Goal: Task Accomplishment & Management: Complete application form

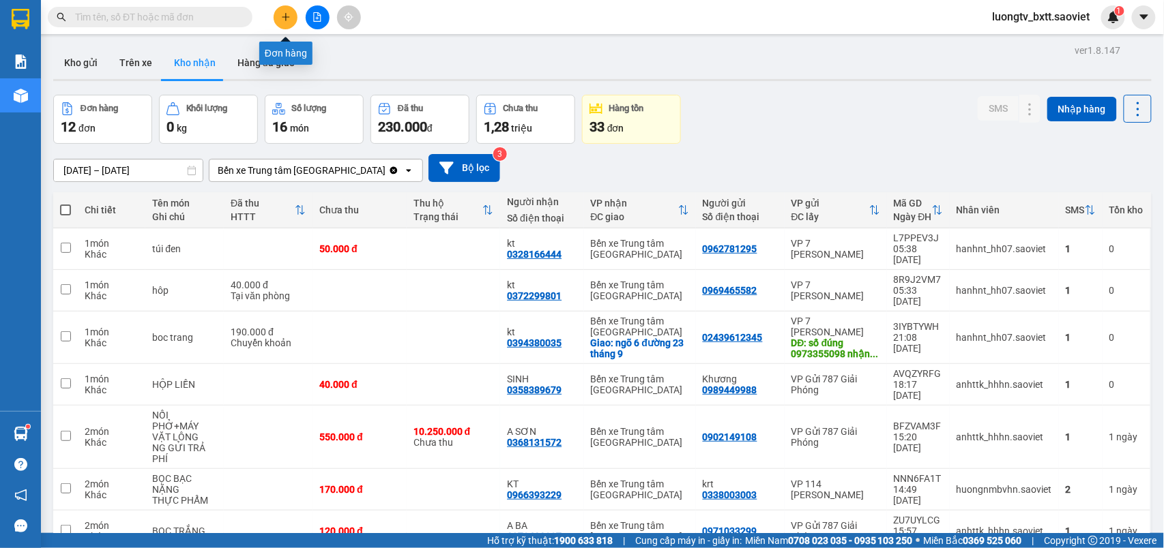
click at [277, 23] on button at bounding box center [286, 17] width 24 height 24
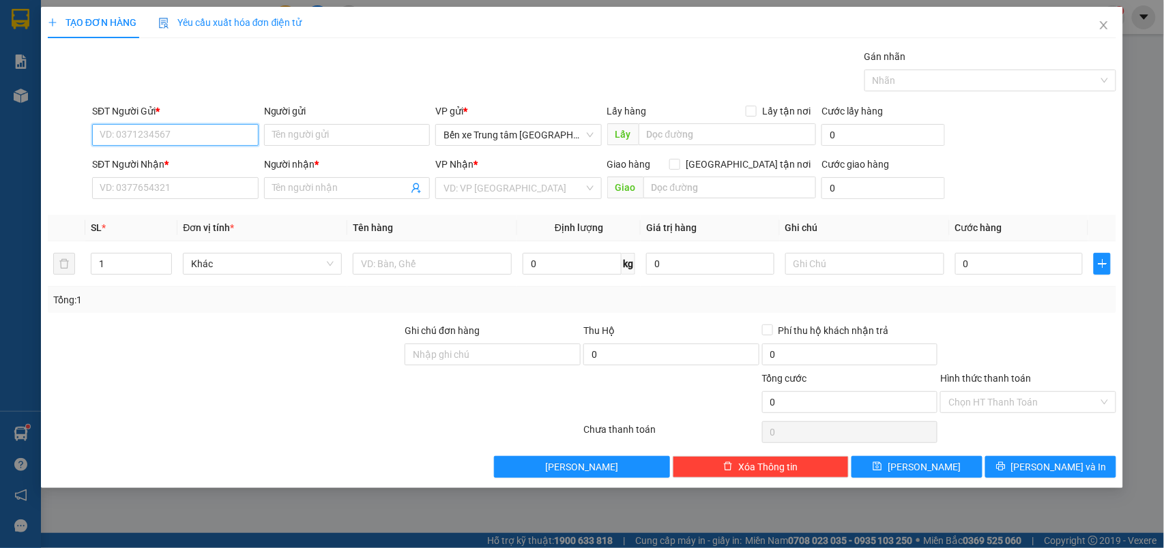
click at [109, 132] on input "SĐT Người Gửi *" at bounding box center [175, 135] width 166 height 22
type input "0366221309"
click at [126, 159] on div "0366221309 - chị" at bounding box center [175, 163] width 150 height 15
type input "chị"
type input "0347397843"
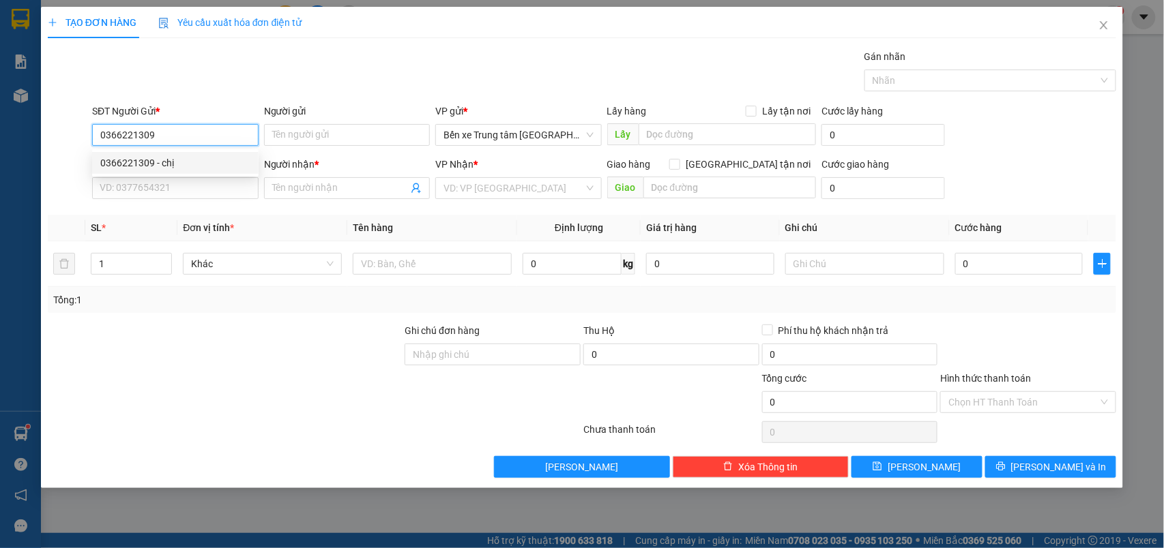
type input "thuỳ"
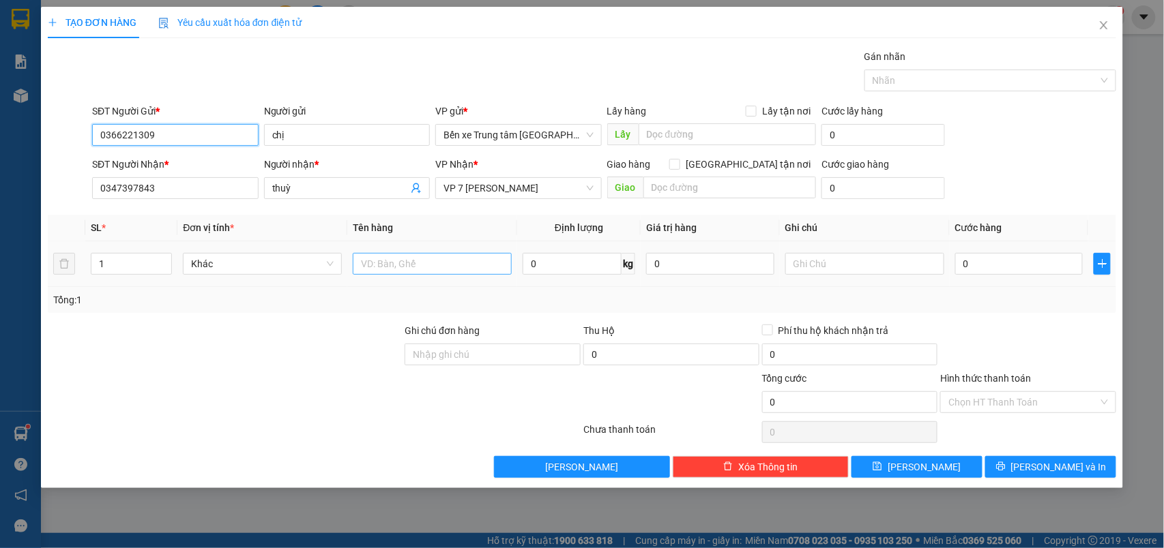
type input "0366221309"
click at [374, 263] on input "text" at bounding box center [432, 264] width 159 height 22
type input "xe máy"
click at [320, 396] on div at bounding box center [224, 395] width 357 height 48
click at [984, 263] on input "0" at bounding box center [1019, 264] width 128 height 22
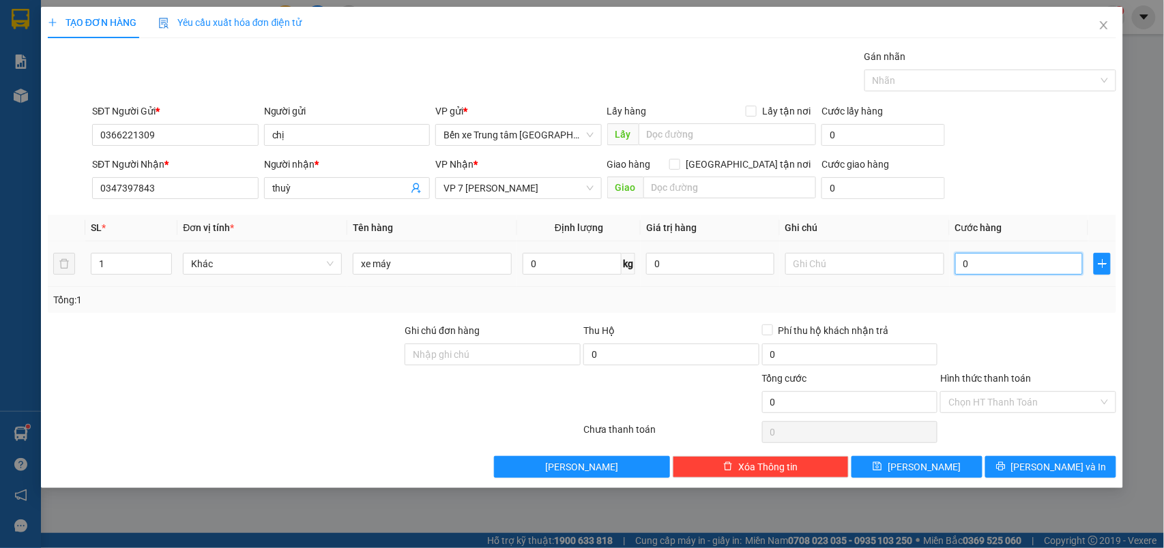
type input "3"
type input "35"
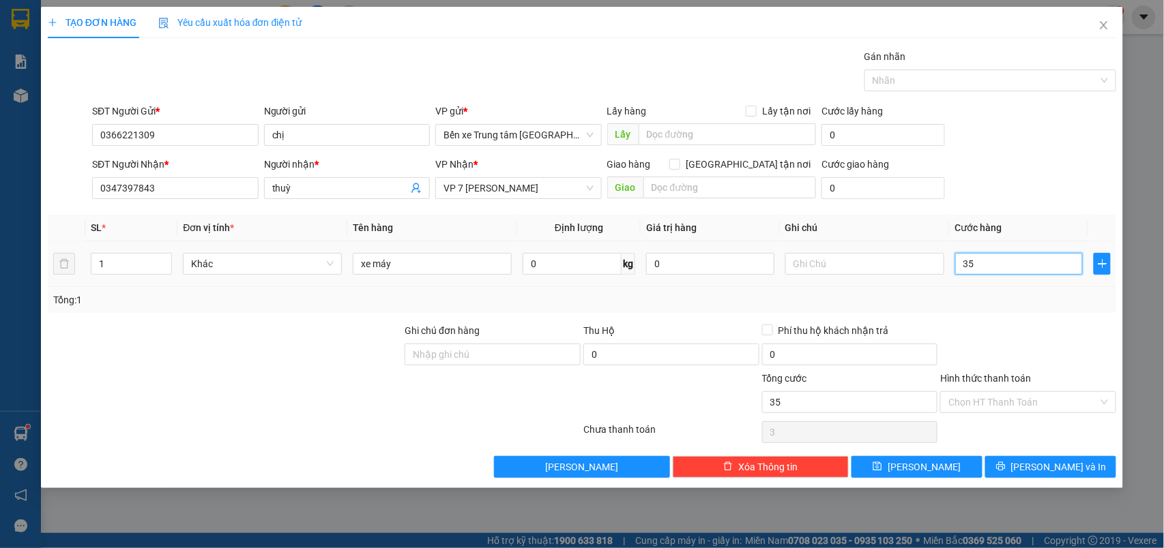
type input "35"
type input "350"
type input "350.000"
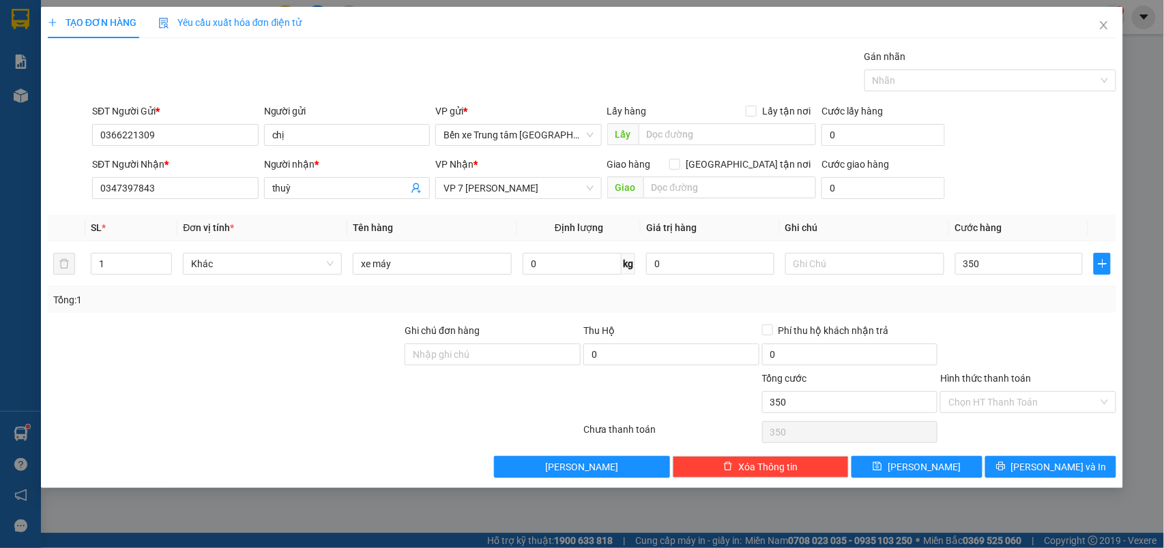
type input "350.000"
click at [1015, 167] on div "SĐT Người Nhận * 0347397843 Người nhận * thuỳ VP Nhận * VP 7 [PERSON_NAME] Giao…" at bounding box center [603, 181] width 1029 height 48
click at [1142, 107] on div "TẠO ĐƠN HÀNG Yêu cầu xuất hóa đơn điện tử Transit Pickup Surcharge Ids Transit …" at bounding box center [582, 274] width 1164 height 548
click at [929, 468] on span "[PERSON_NAME]" at bounding box center [923, 467] width 73 height 15
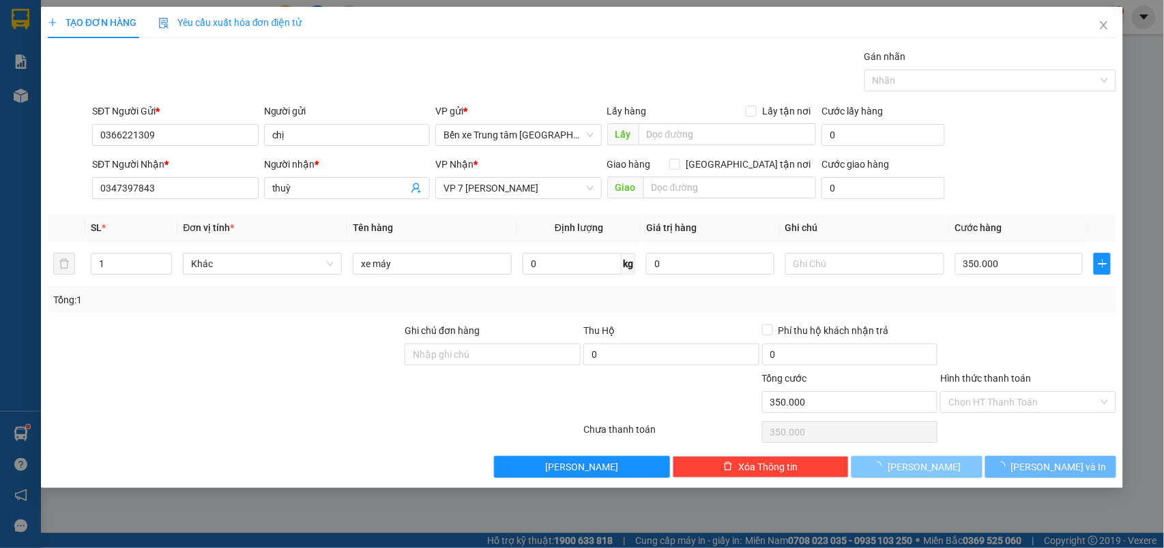
type input "0"
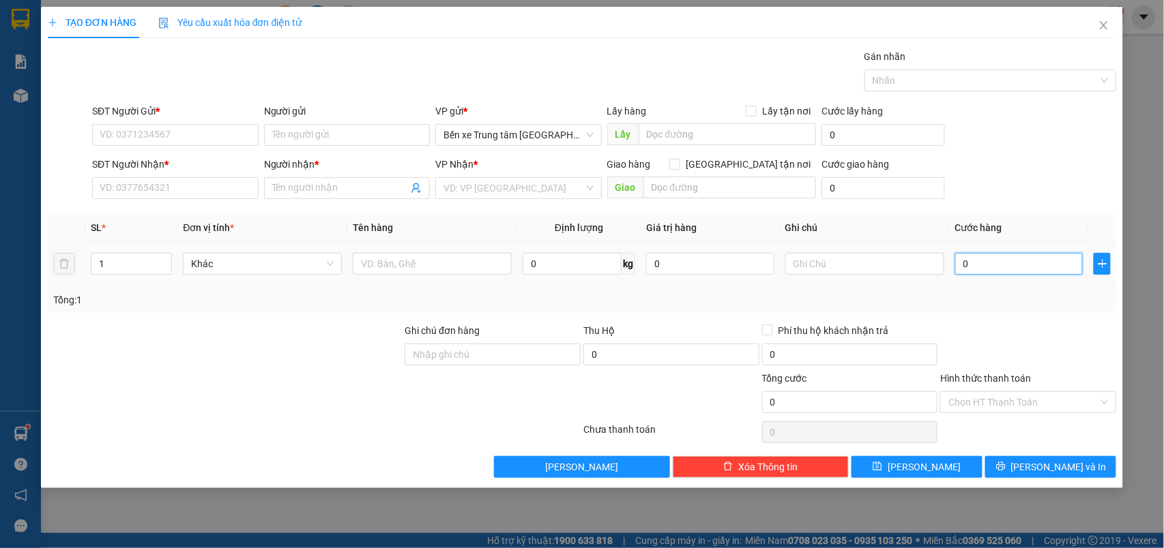
click at [980, 267] on input "0" at bounding box center [1019, 264] width 128 height 22
type input "3"
type input "35"
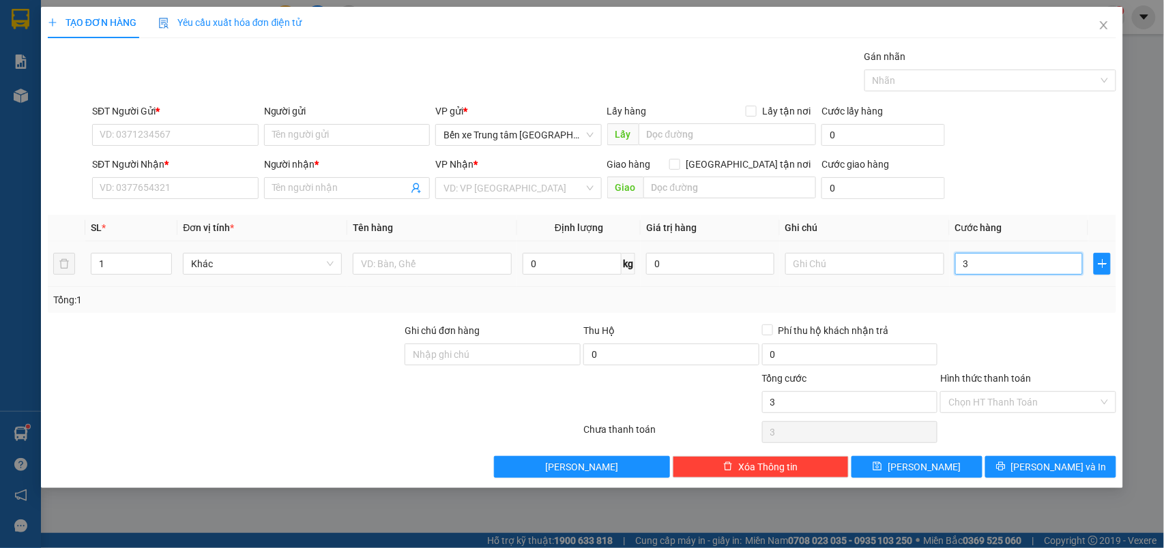
type input "35"
type input "350"
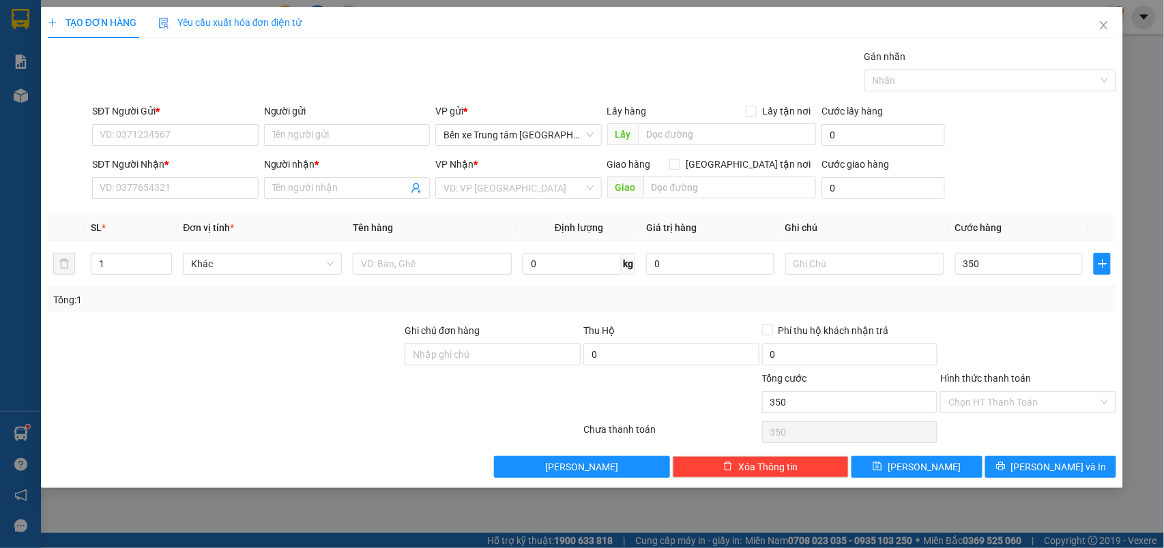
type input "350.000"
click at [1133, 153] on div "TẠO ĐƠN HÀNG Yêu cầu xuất hóa đơn điện tử Transit Pickup Surcharge Ids Transit …" at bounding box center [582, 274] width 1164 height 548
click at [928, 464] on span "[PERSON_NAME]" at bounding box center [923, 467] width 73 height 15
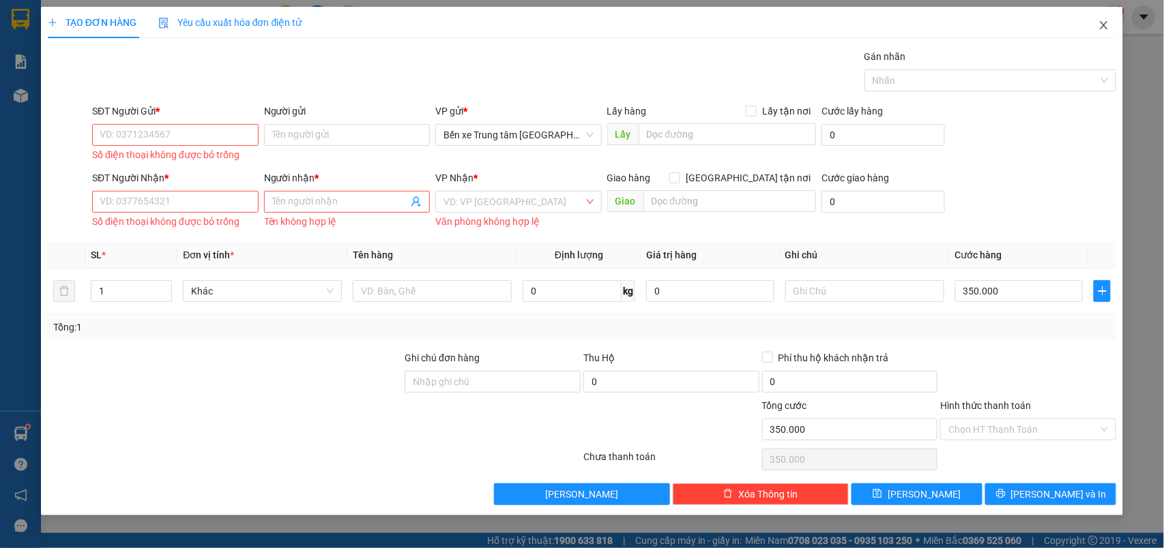
click at [1106, 26] on icon "close" at bounding box center [1103, 25] width 11 height 11
click at [1106, 26] on div "1" at bounding box center [1113, 17] width 24 height 24
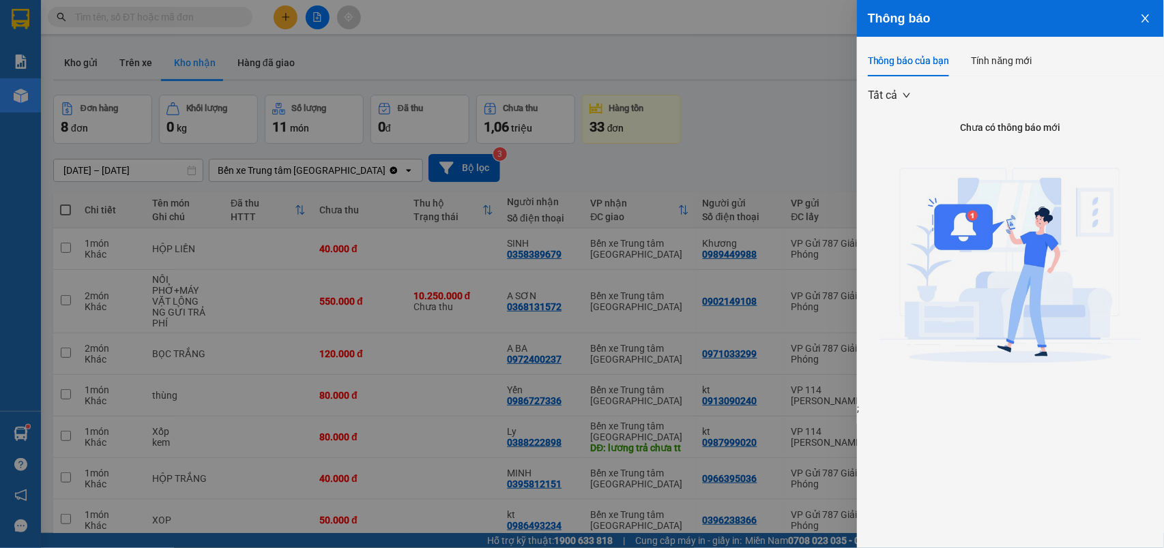
click at [86, 55] on div at bounding box center [582, 274] width 1164 height 548
click at [86, 55] on div "Thông báo Thông báo của bạn Tính năng mới Tất cả Chưa có thông báo mới ;" at bounding box center [582, 274] width 1164 height 548
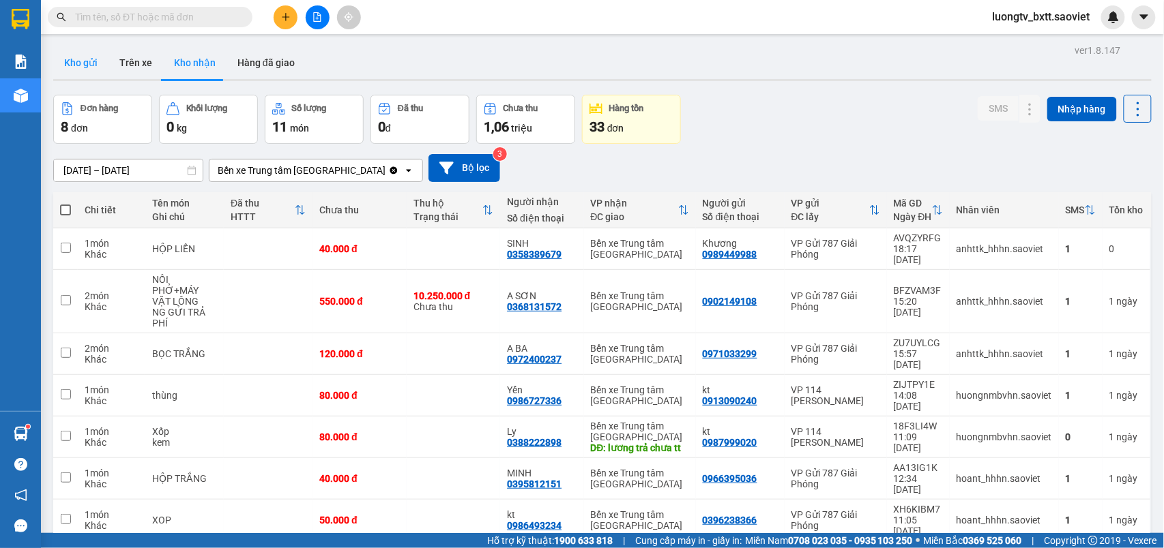
click at [85, 58] on button "Kho gửi" at bounding box center [80, 62] width 55 height 33
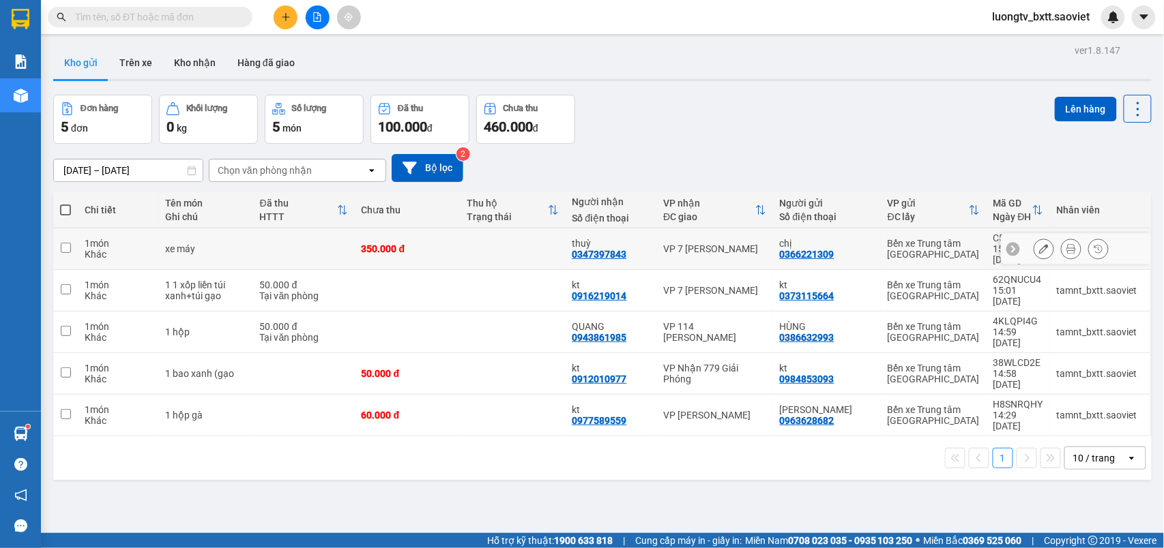
click at [505, 241] on td at bounding box center [512, 250] width 105 height 42
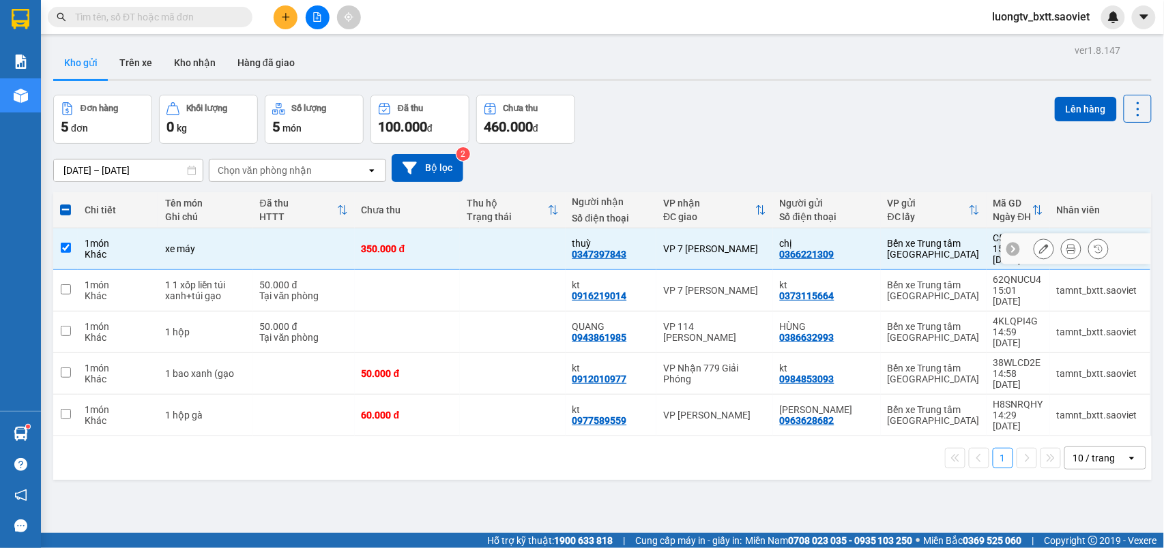
click at [505, 241] on td at bounding box center [512, 250] width 105 height 42
checkbox input "false"
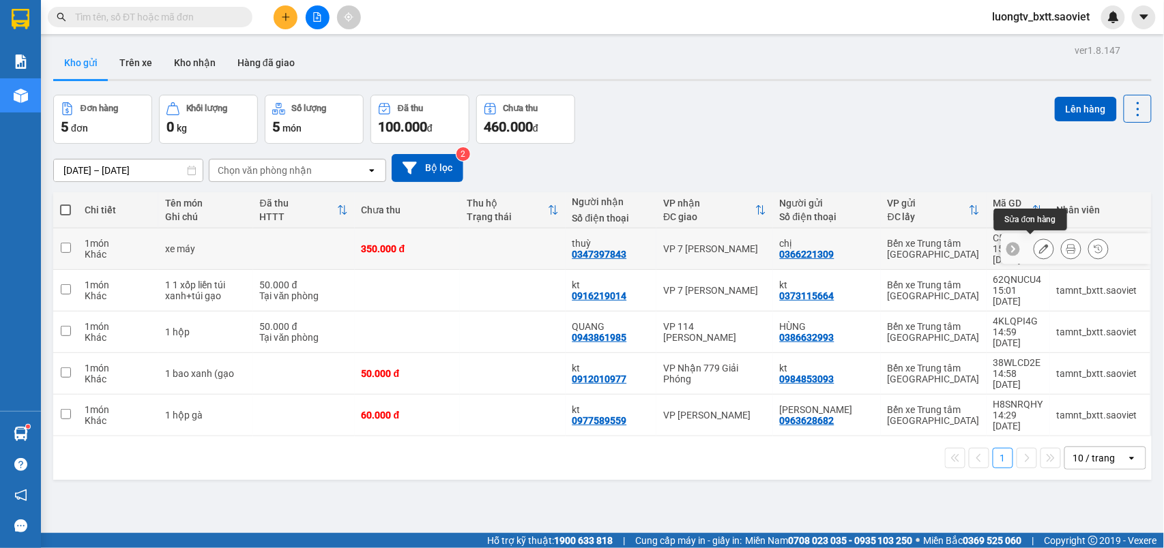
click at [1039, 246] on icon at bounding box center [1044, 249] width 10 height 10
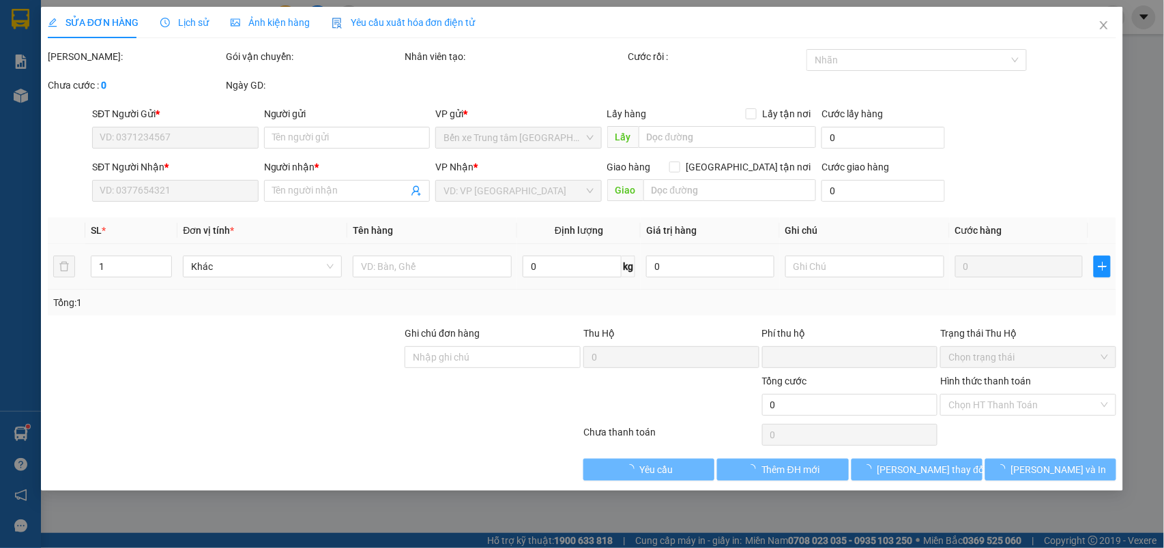
type input "0366221309"
type input "chị"
type input "0347397843"
type input "thuỳ"
type input "0"
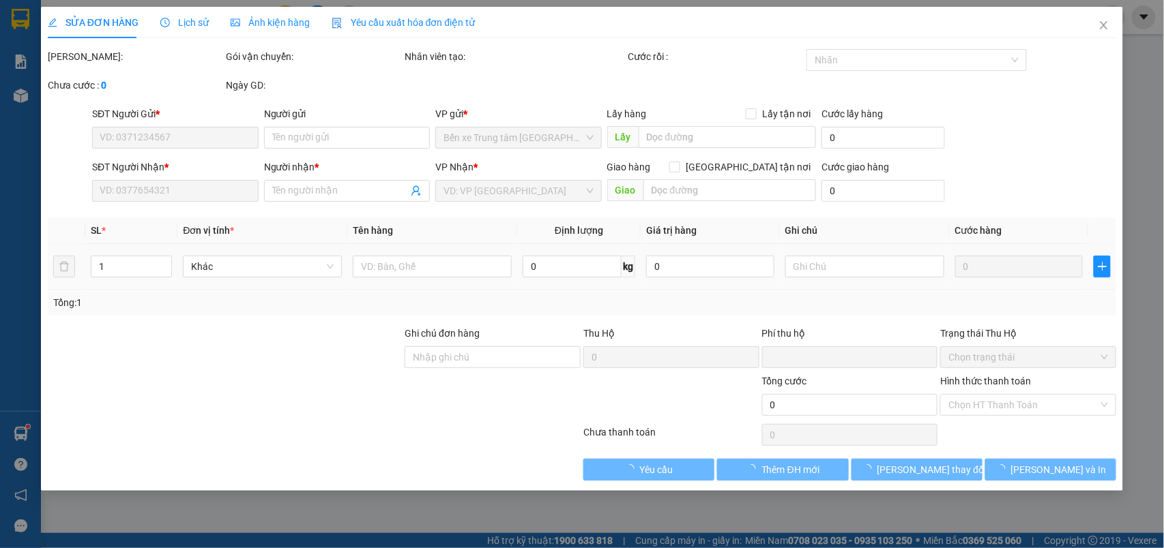
type input "350.000"
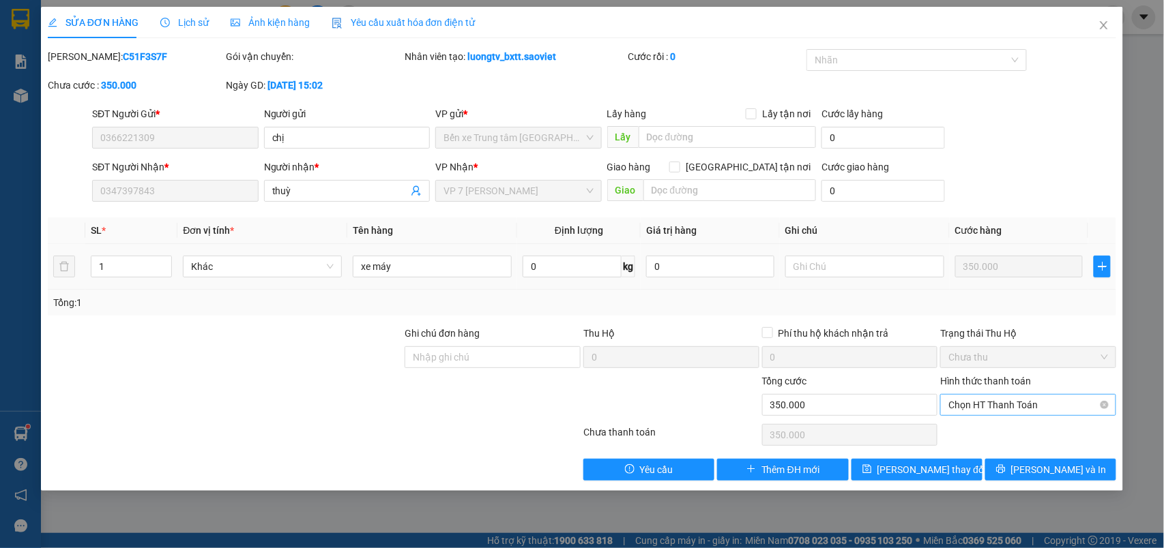
click at [1029, 402] on span "Chọn HT Thanh Toán" at bounding box center [1028, 405] width 160 height 20
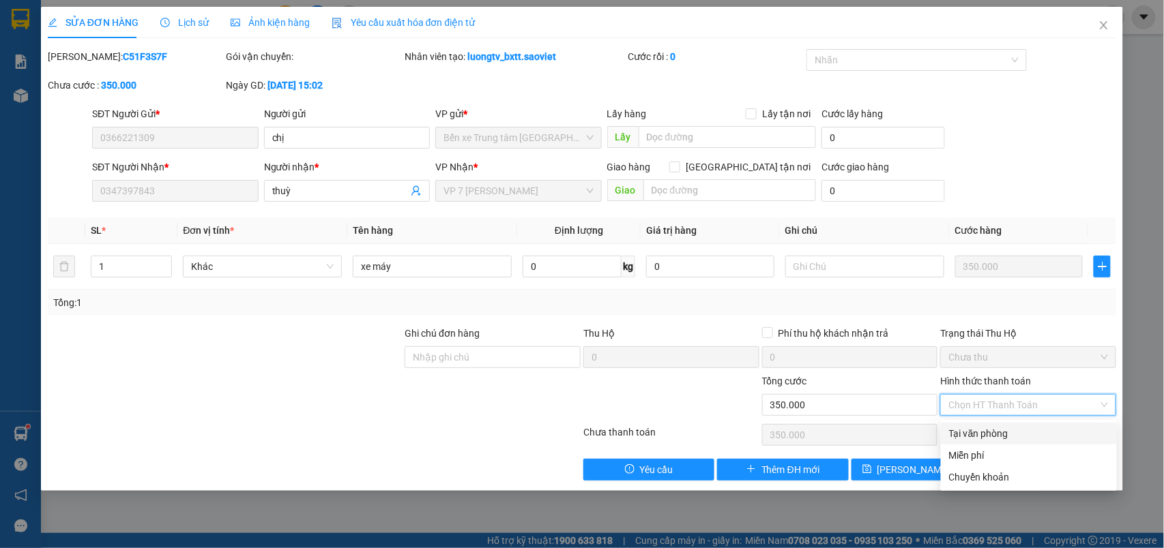
click at [1147, 325] on div "SỬA ĐƠN HÀNG Lịch sử Ảnh kiện hàng Yêu cầu xuất hóa đơn điện tử Total Paid Fee …" at bounding box center [582, 274] width 1164 height 548
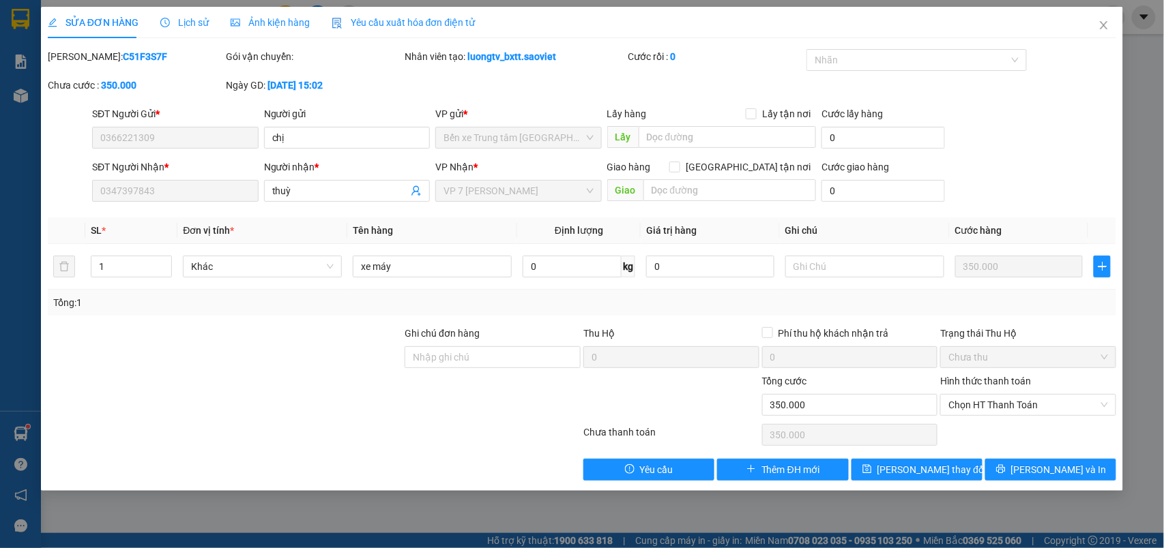
drag, startPoint x: 1140, startPoint y: 289, endPoint x: 1145, endPoint y: 252, distance: 37.1
click at [1140, 287] on div "SỬA ĐƠN HÀNG Lịch sử Ảnh kiện hàng Yêu cầu xuất hóa đơn điện tử Total Paid Fee …" at bounding box center [582, 274] width 1164 height 548
click at [1098, 25] on span "Close" at bounding box center [1104, 26] width 38 height 38
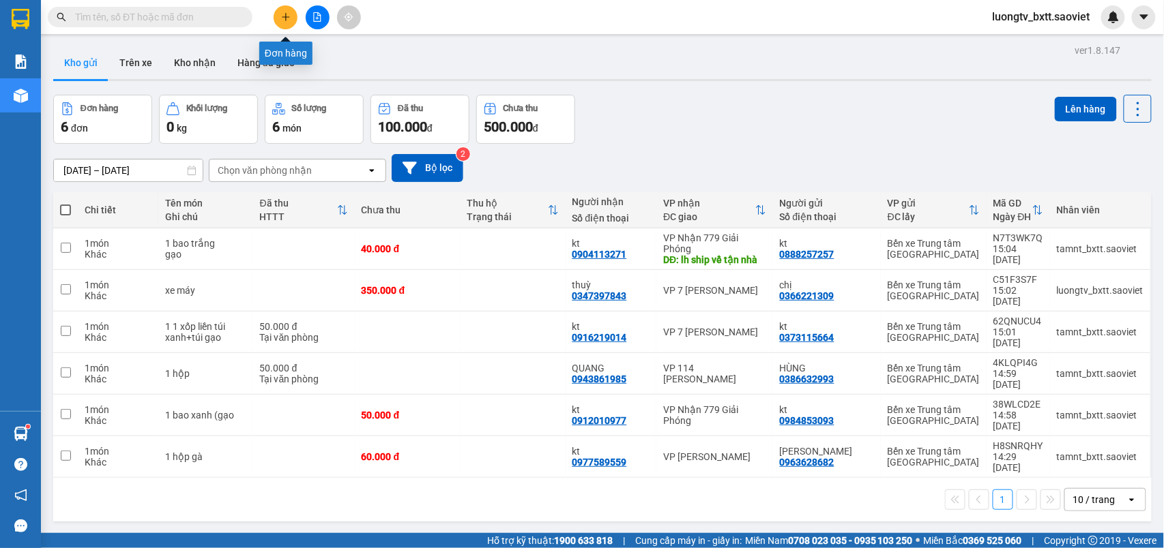
click at [292, 18] on button at bounding box center [286, 17] width 24 height 24
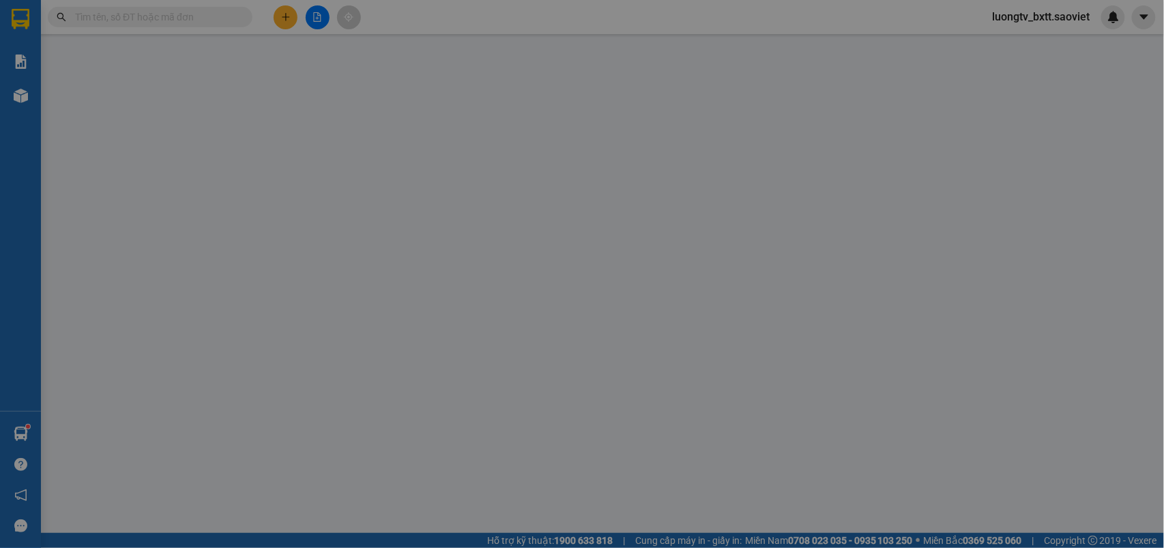
click at [292, 18] on span "Yêu cầu xuất hóa đơn điện tử" at bounding box center [230, 22] width 144 height 11
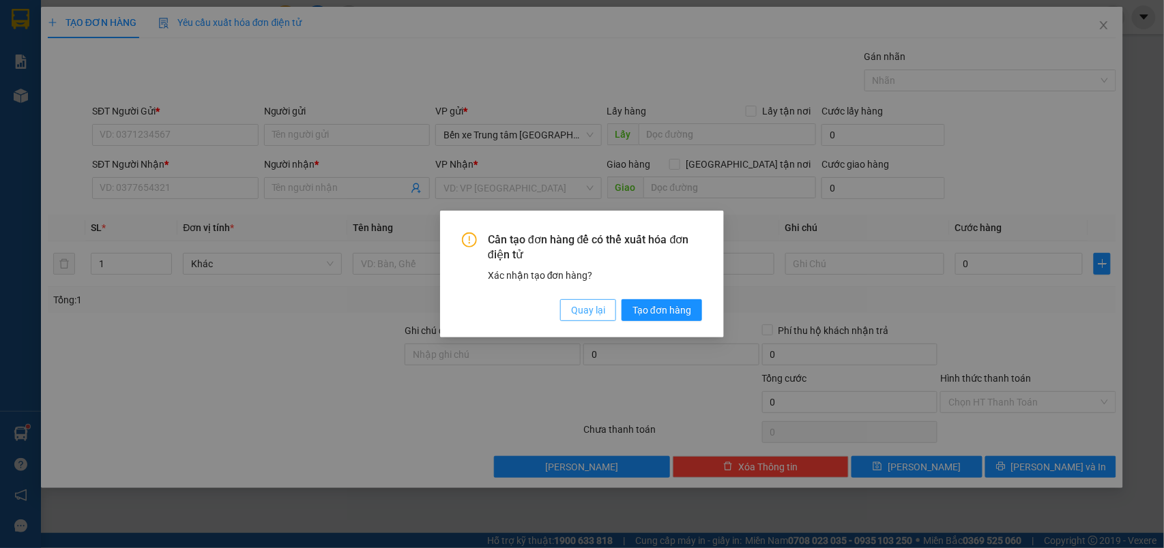
click at [587, 306] on span "Quay lại" at bounding box center [588, 310] width 34 height 15
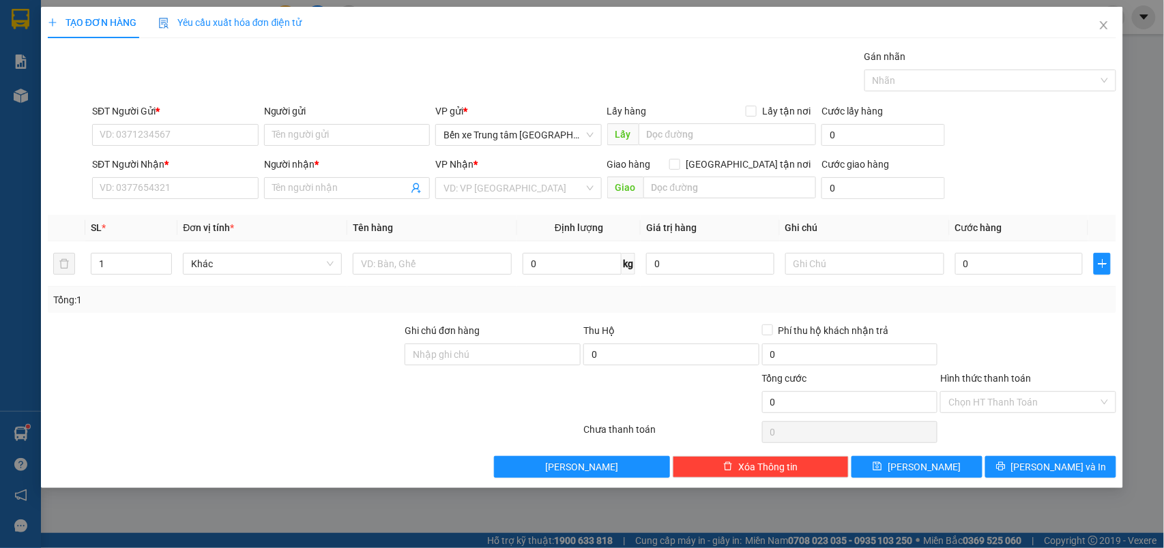
click at [1135, 126] on div "TẠO ĐƠN HÀNG Yêu cầu xuất hóa đơn điện tử Transit Pickup Surcharge Ids Transit …" at bounding box center [582, 274] width 1164 height 548
